Goal: Information Seeking & Learning: Learn about a topic

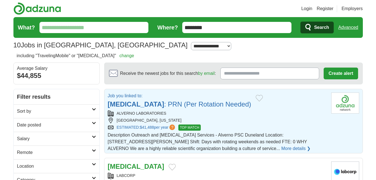
click at [131, 105] on strong "[MEDICAL_DATA]" at bounding box center [136, 104] width 57 height 8
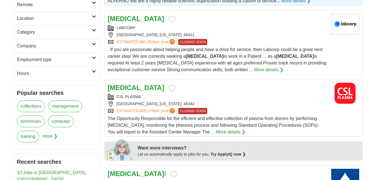
scroll to position [153, 0]
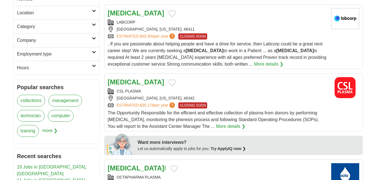
click at [127, 80] on strong "[MEDICAL_DATA]" at bounding box center [136, 82] width 57 height 8
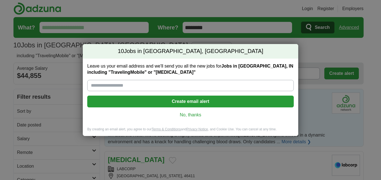
click at [178, 114] on link "No, thanks" at bounding box center [190, 115] width 197 height 6
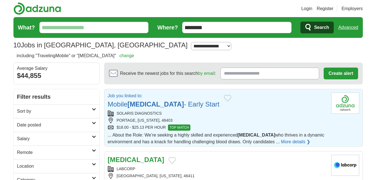
click at [155, 106] on strong "[MEDICAL_DATA]" at bounding box center [156, 104] width 57 height 8
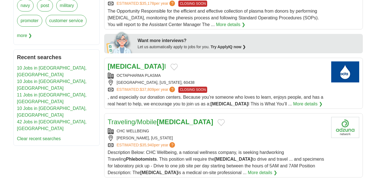
scroll to position [250, 0]
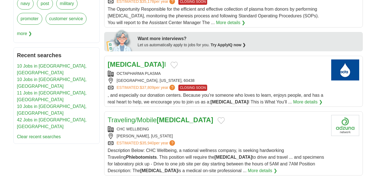
click at [133, 63] on strong "[MEDICAL_DATA]" at bounding box center [136, 65] width 57 height 8
